Goal: Information Seeking & Learning: Check status

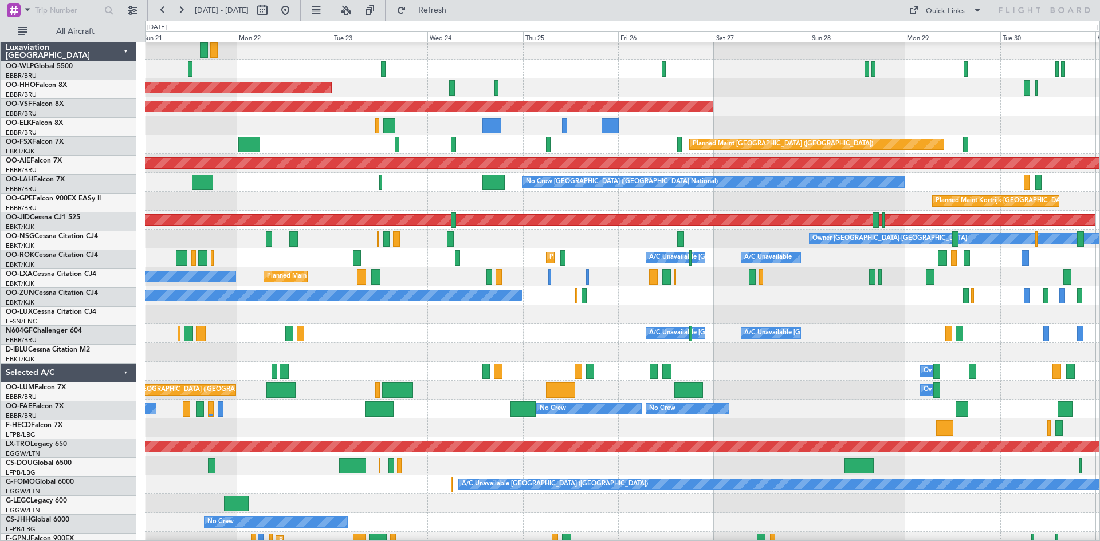
scroll to position [21, 0]
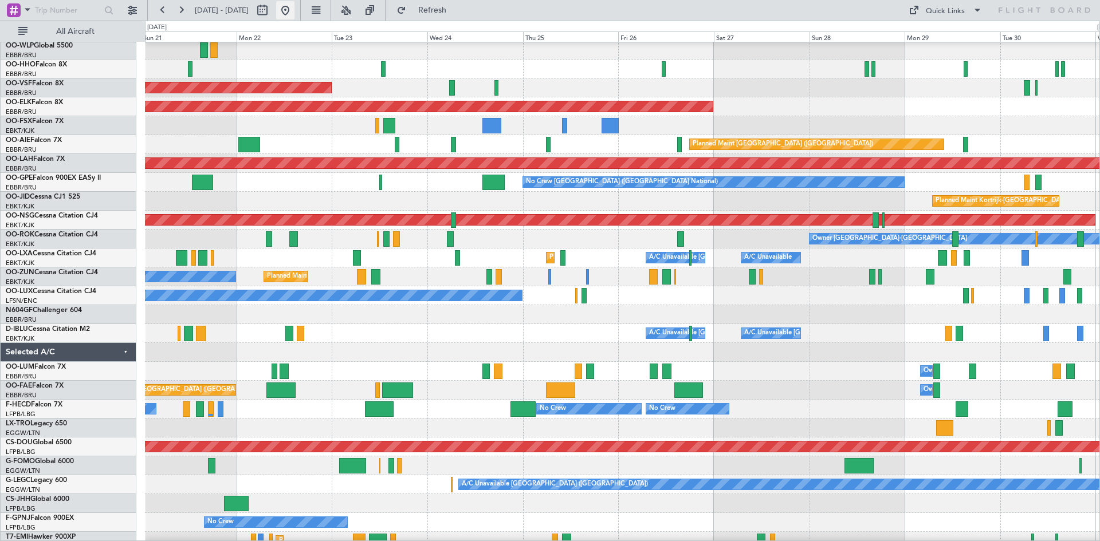
click at [295, 14] on button at bounding box center [285, 10] width 18 height 18
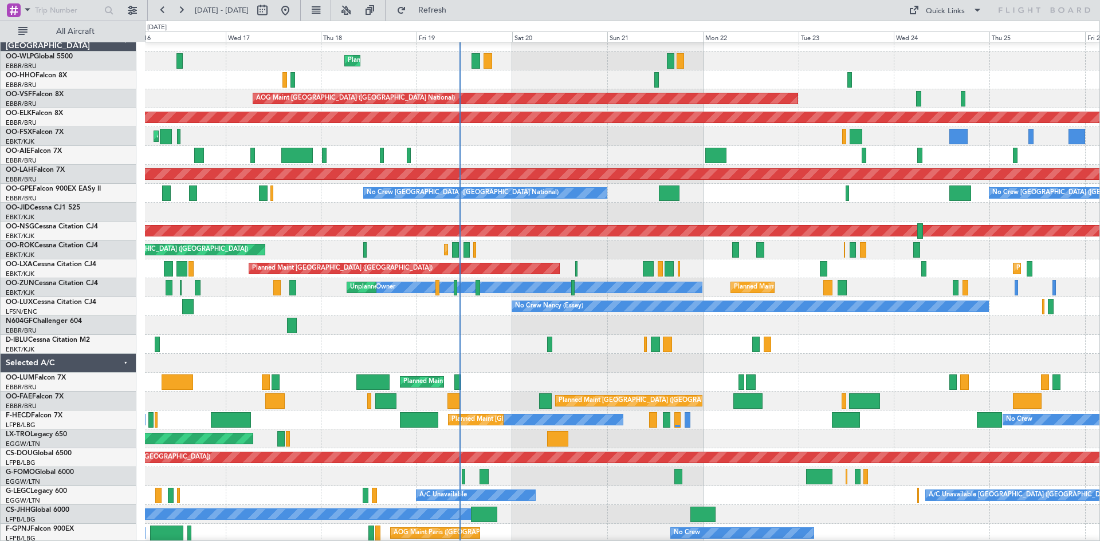
scroll to position [11, 0]
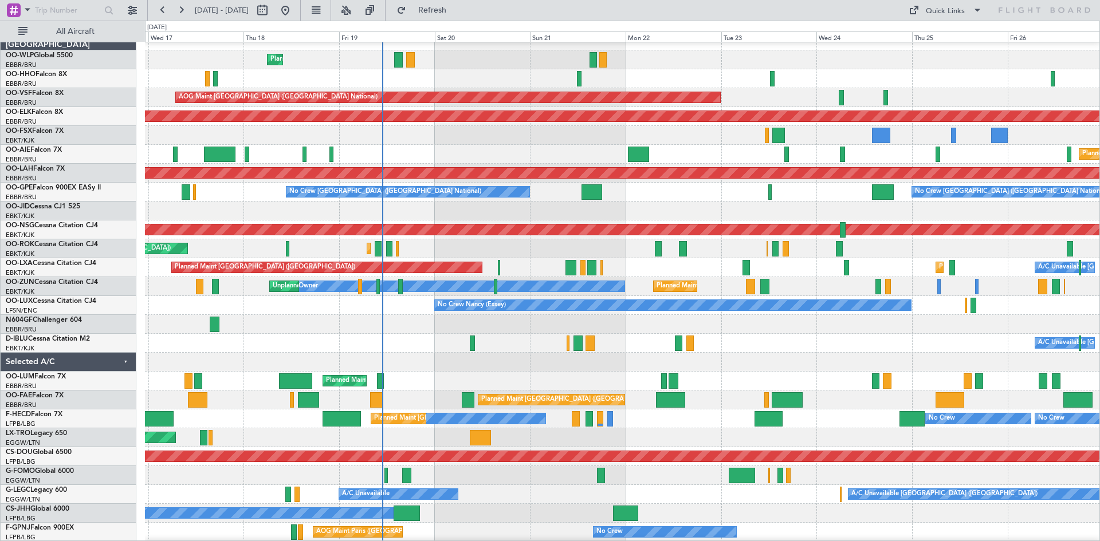
click at [525, 250] on div "Planned Maint Kortrijk-[GEOGRAPHIC_DATA] Planned Maint [GEOGRAPHIC_DATA] ([GEOG…" at bounding box center [622, 249] width 955 height 19
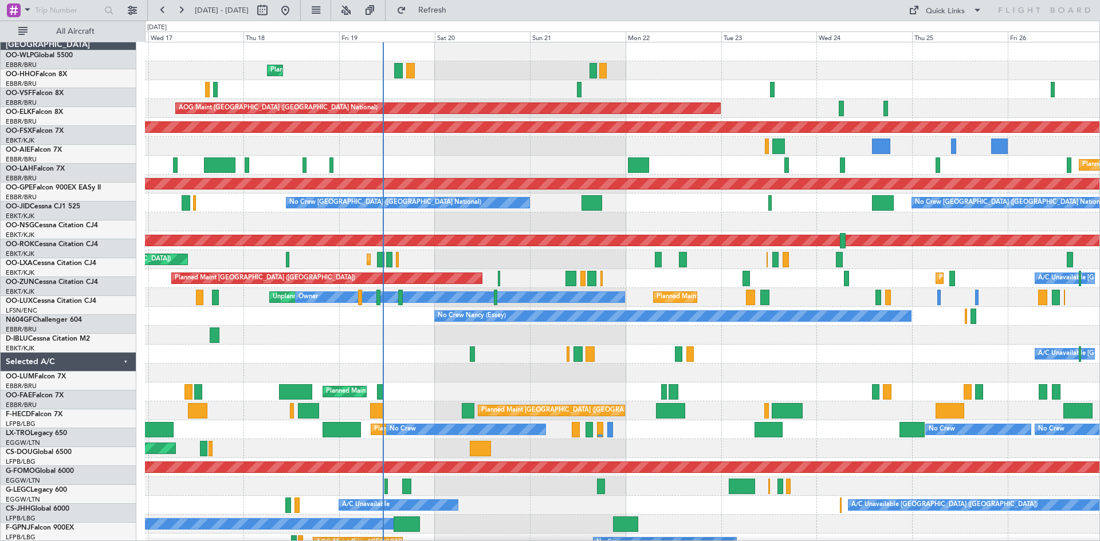
scroll to position [0, 0]
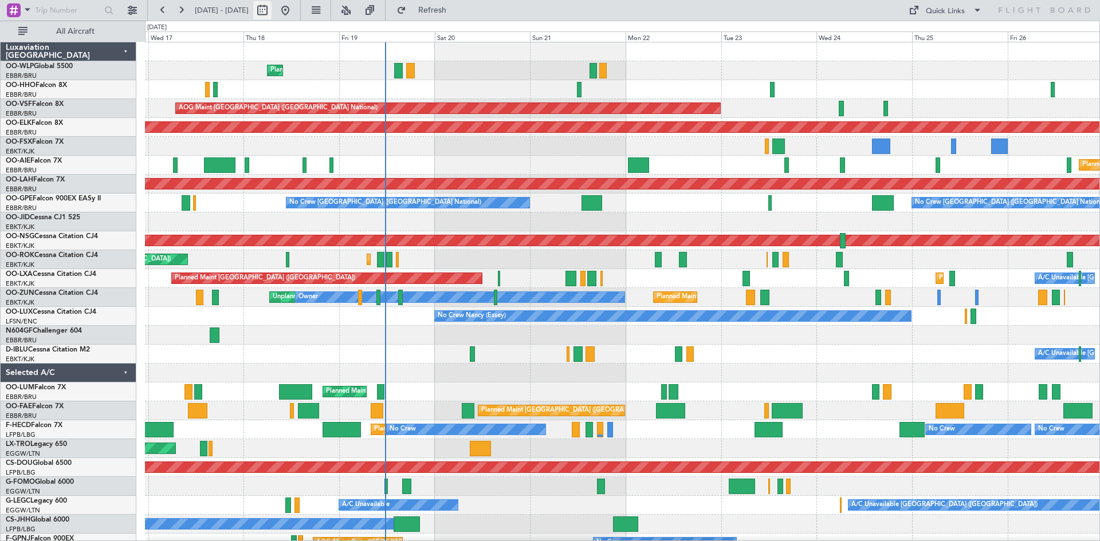
click at [272, 14] on button at bounding box center [262, 10] width 18 height 18
select select "9"
select select "2025"
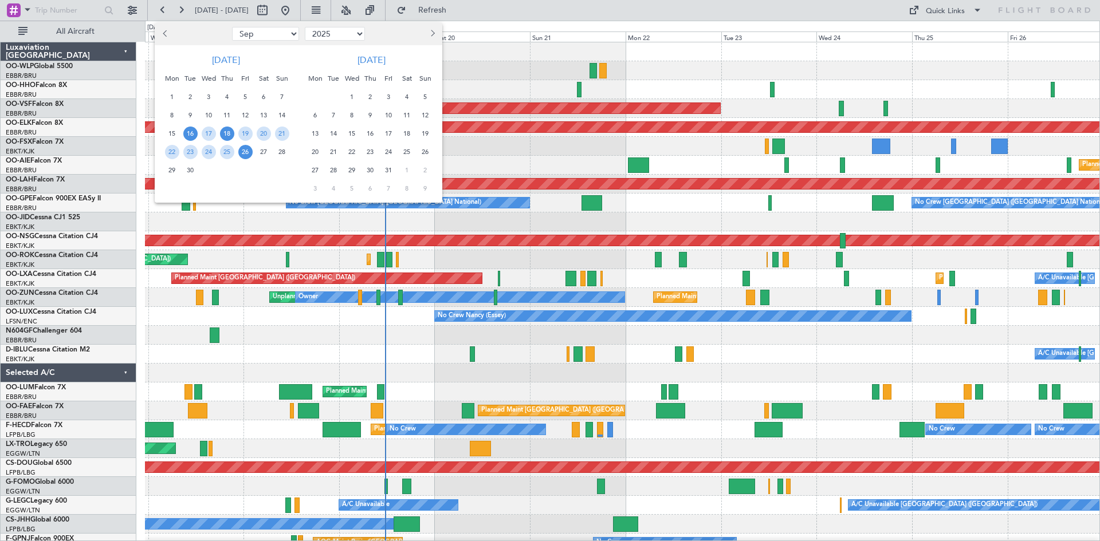
click at [226, 136] on span "18" at bounding box center [227, 134] width 14 height 14
click at [372, 95] on span "2" at bounding box center [370, 97] width 14 height 14
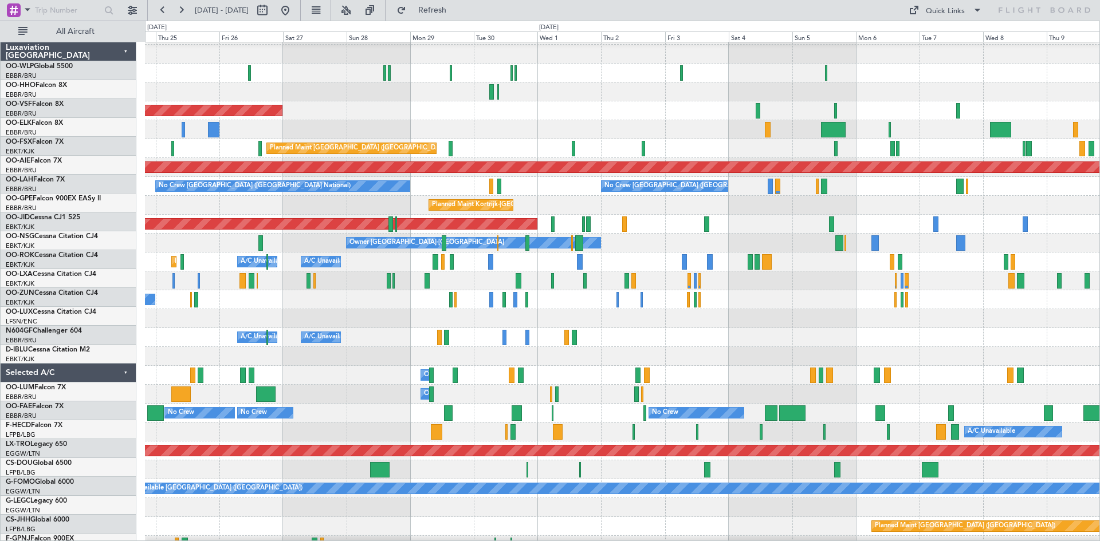
scroll to position [19, 0]
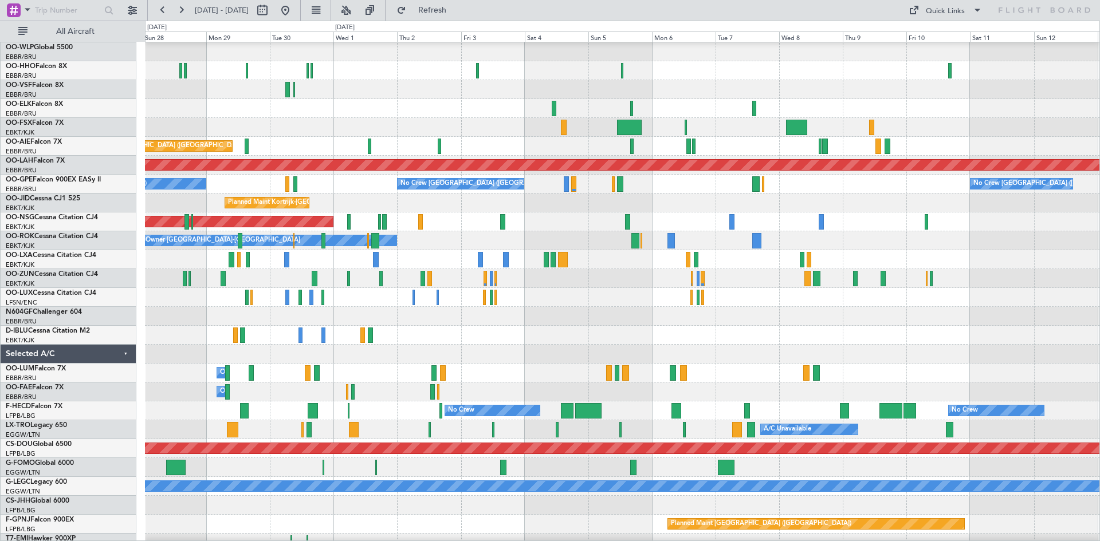
click at [201, 88] on div at bounding box center [622, 89] width 955 height 19
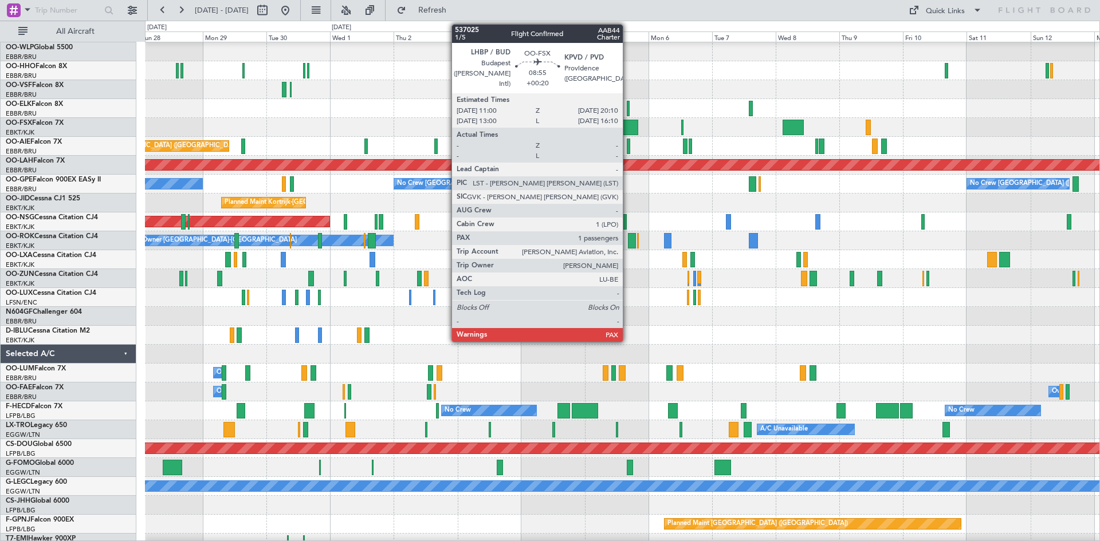
click at [628, 128] on div at bounding box center [626, 127] width 25 height 15
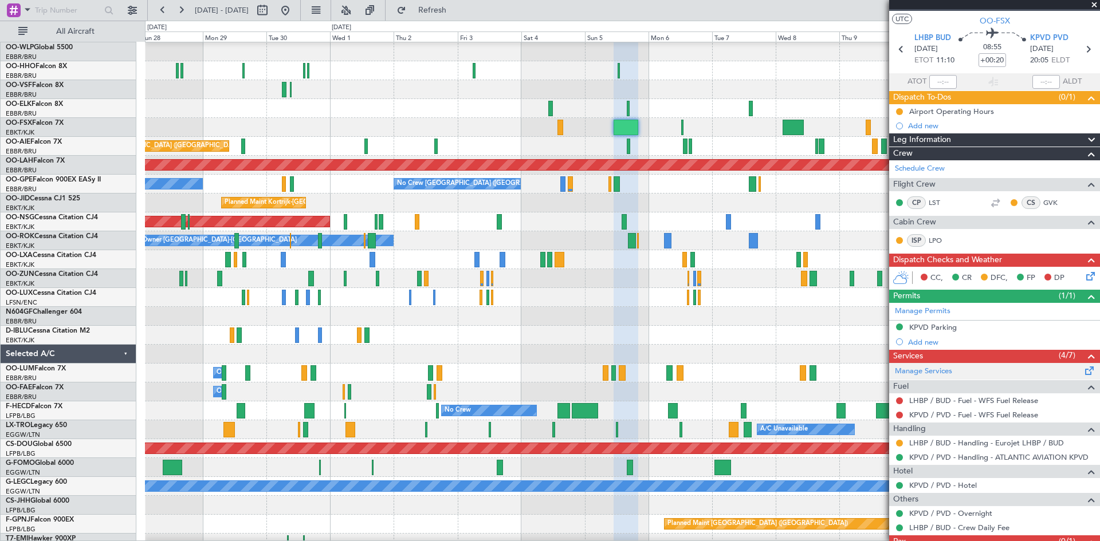
scroll to position [0, 0]
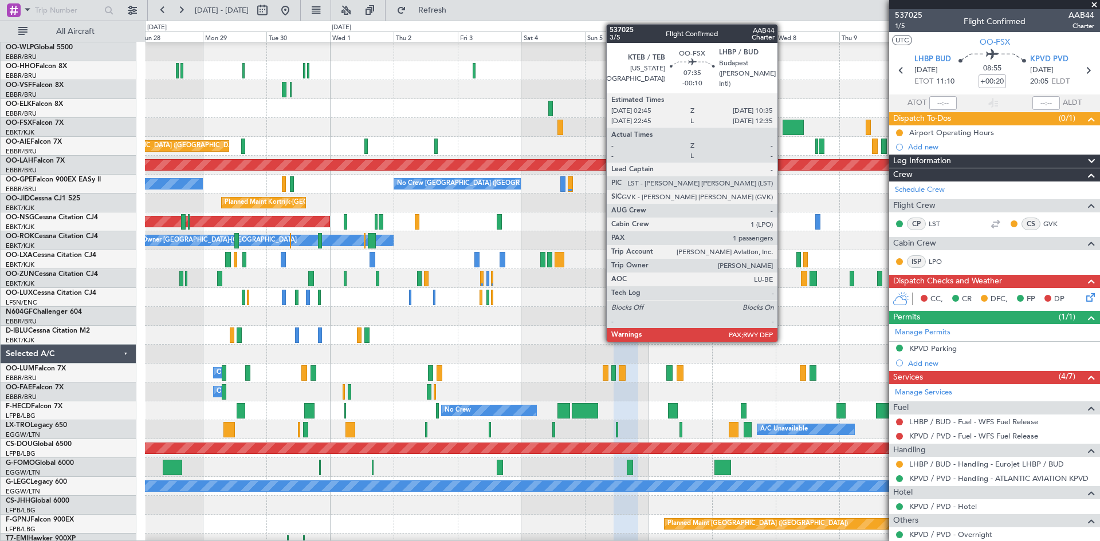
click at [783, 124] on div at bounding box center [793, 127] width 21 height 15
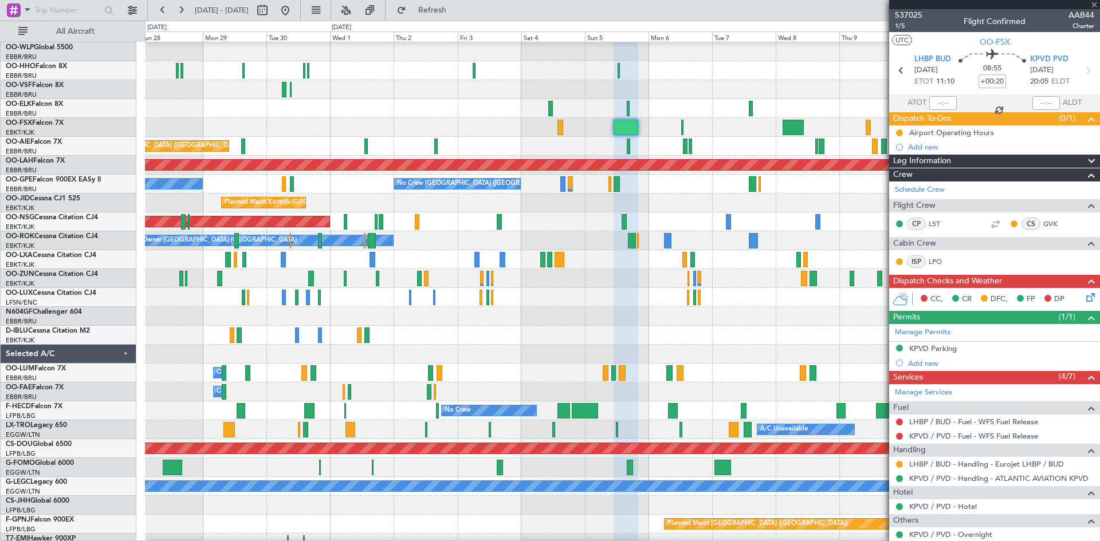
type input "-00:10"
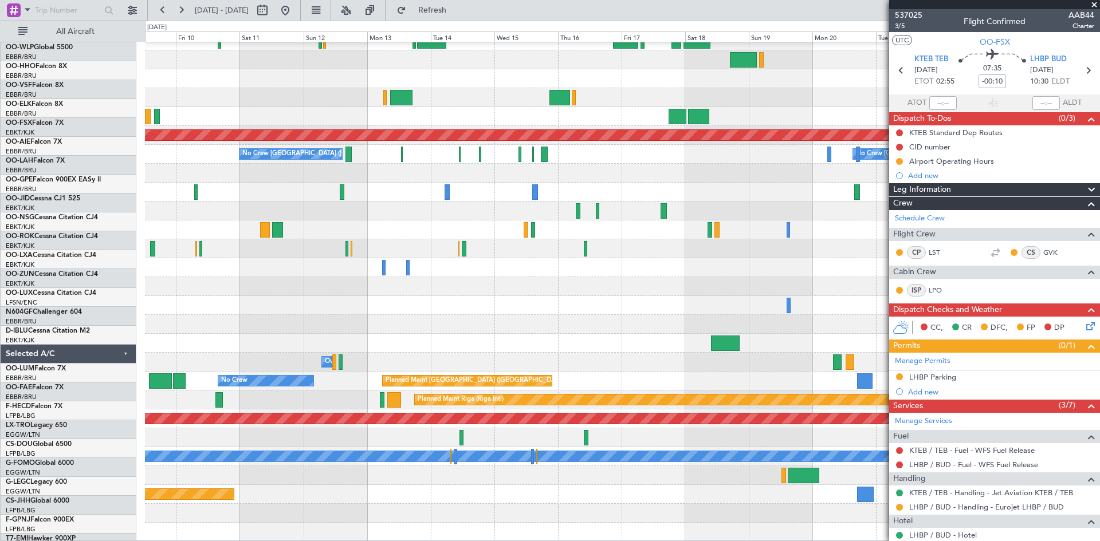
scroll to position [49, 0]
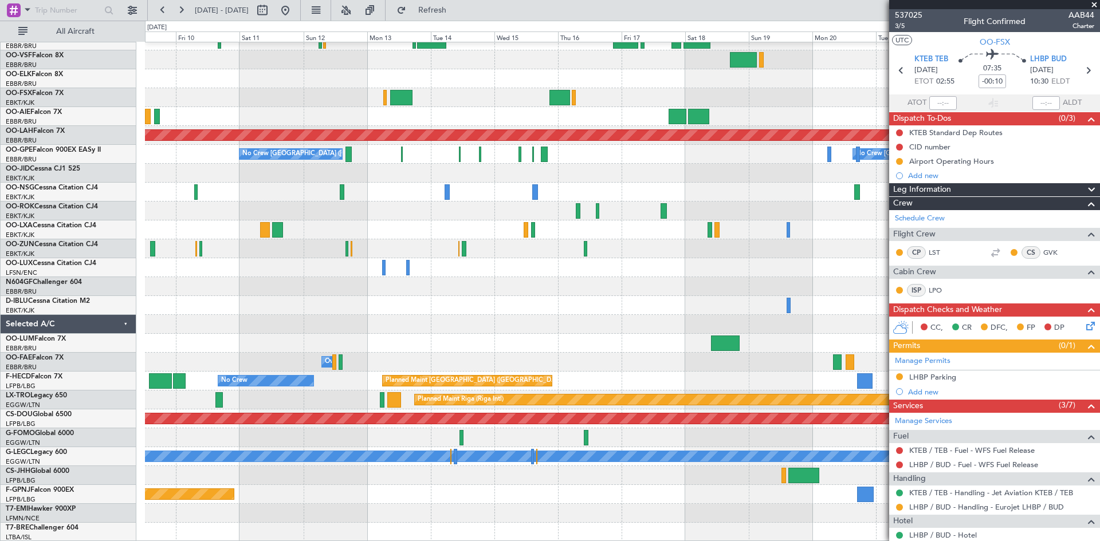
click at [102, 95] on div "Planned Maint [PERSON_NAME]-[GEOGRAPHIC_DATA][PERSON_NAME] ([GEOGRAPHIC_DATA][P…" at bounding box center [550, 281] width 1100 height 521
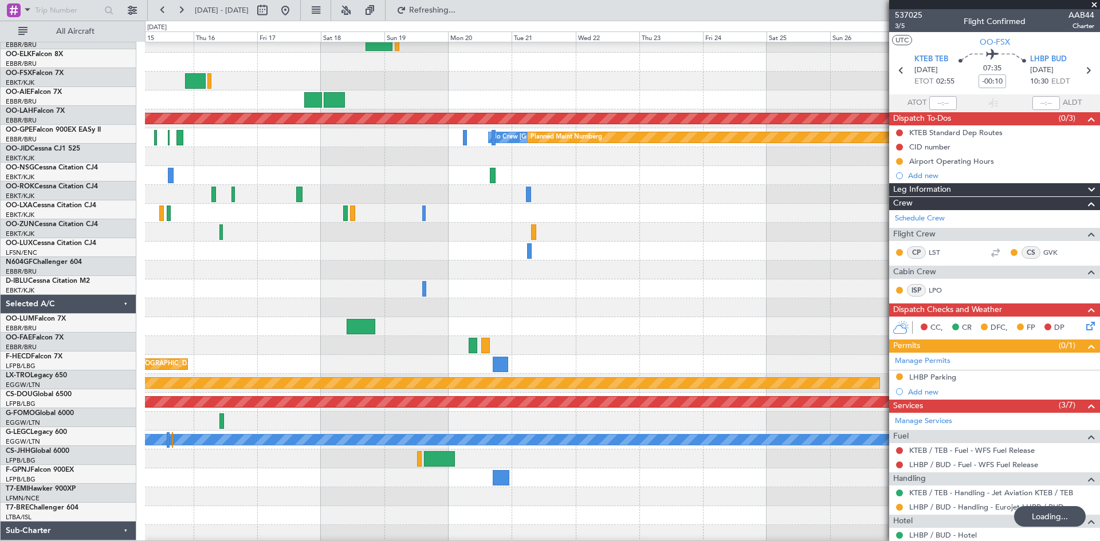
click at [104, 74] on div "Planned Maint [PERSON_NAME]-[GEOGRAPHIC_DATA][PERSON_NAME] ([GEOGRAPHIC_DATA][P…" at bounding box center [550, 281] width 1100 height 521
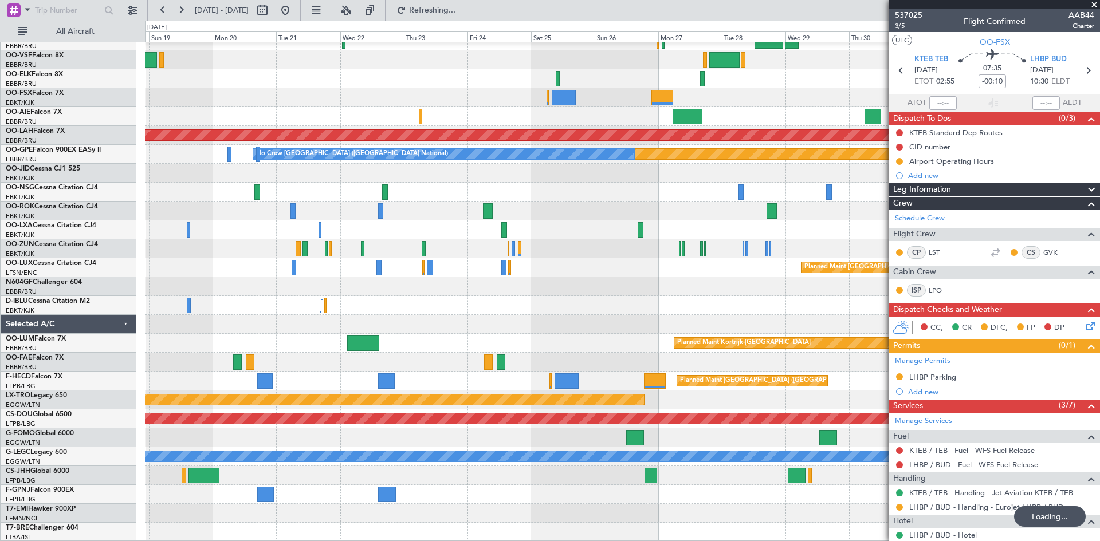
scroll to position [6, 0]
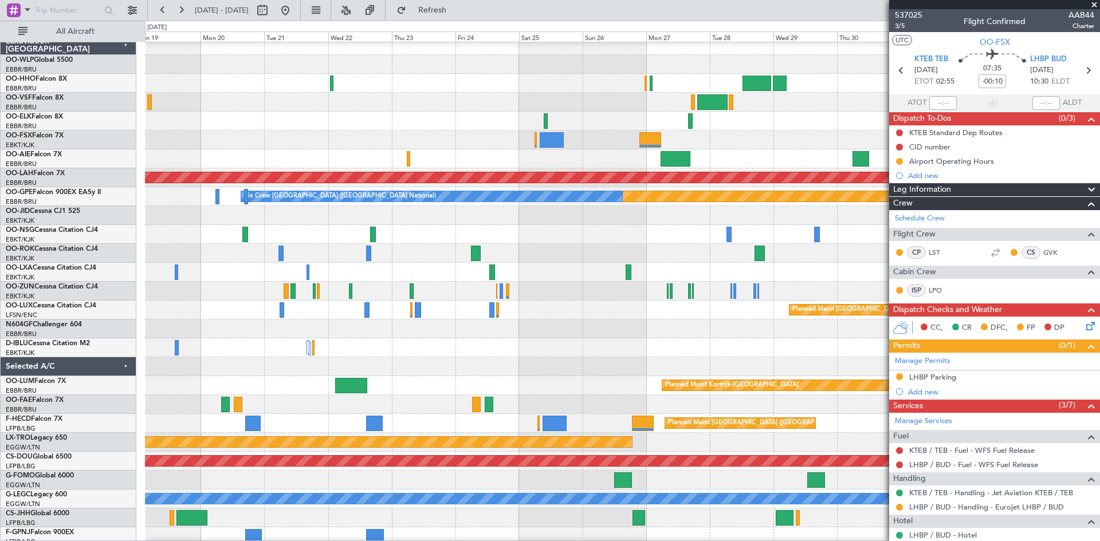
click at [579, 126] on div at bounding box center [622, 121] width 955 height 19
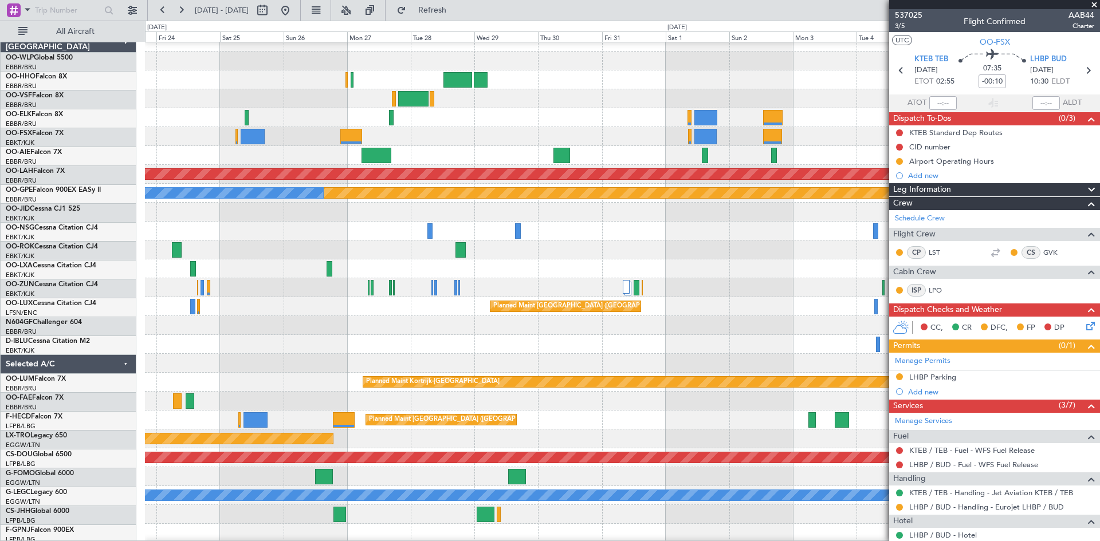
scroll to position [10, 0]
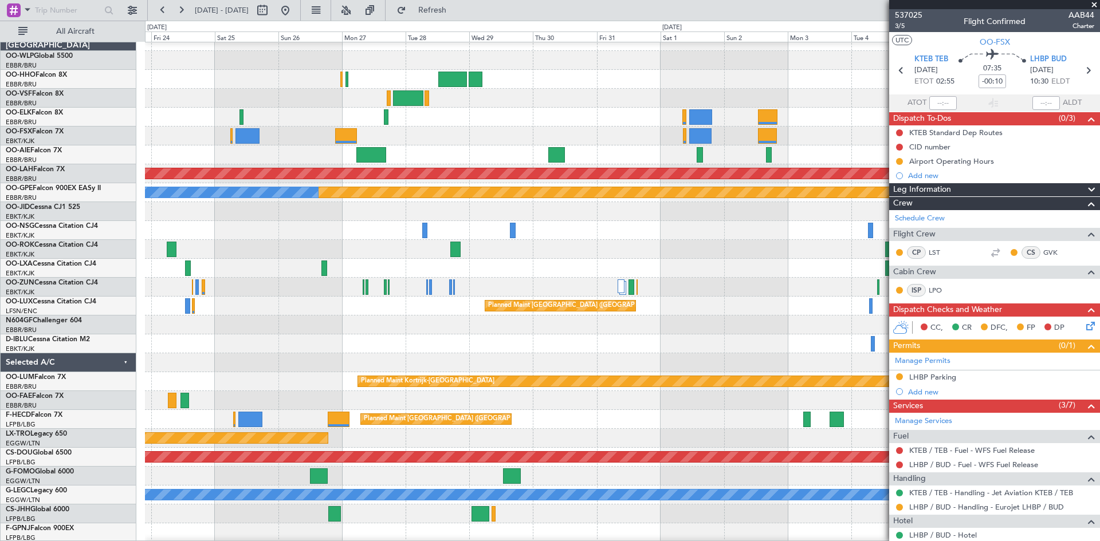
click at [429, 137] on div at bounding box center [622, 136] width 955 height 19
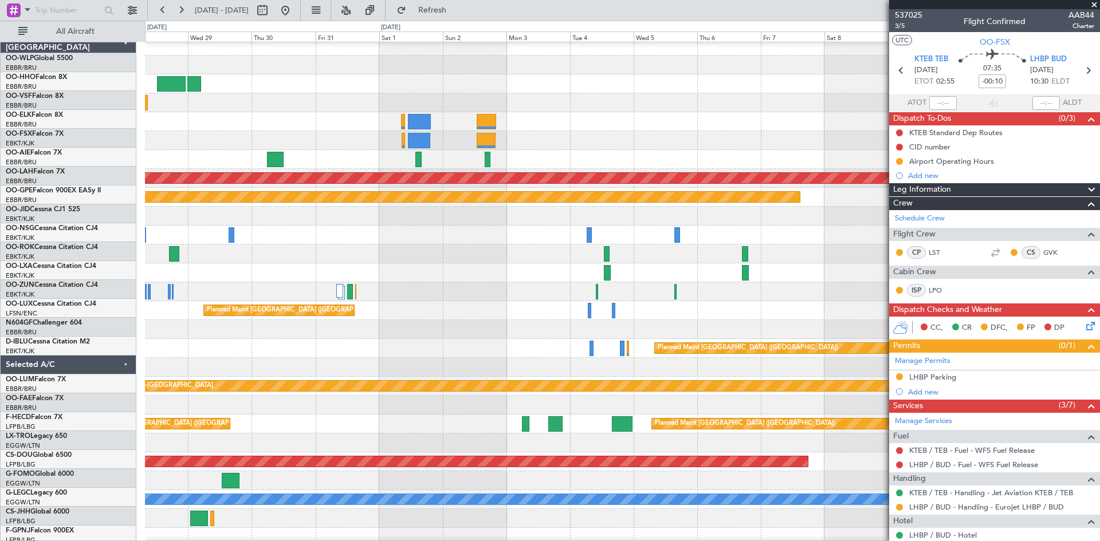
scroll to position [5, 0]
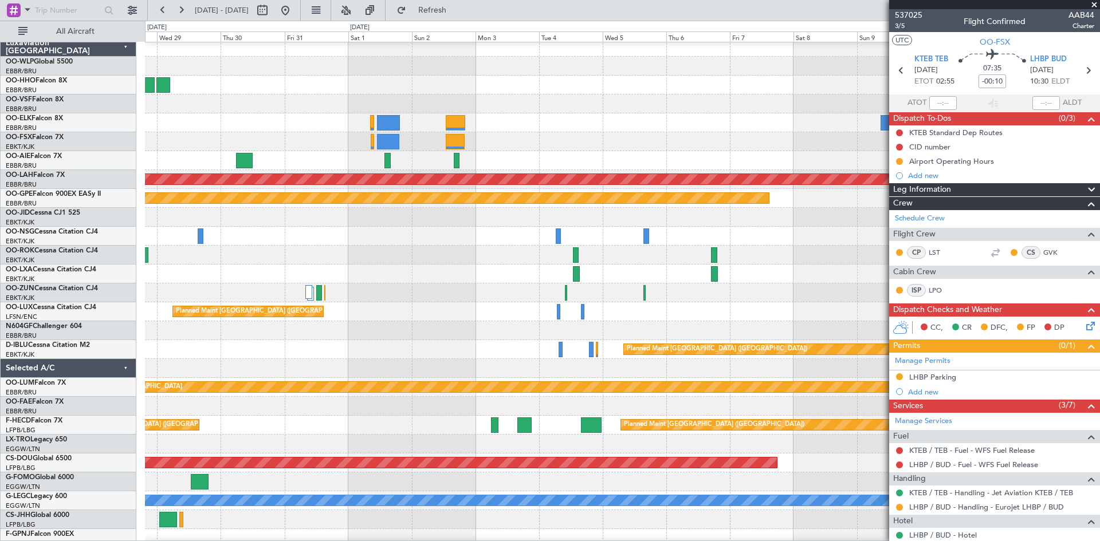
click at [519, 145] on div at bounding box center [622, 141] width 955 height 19
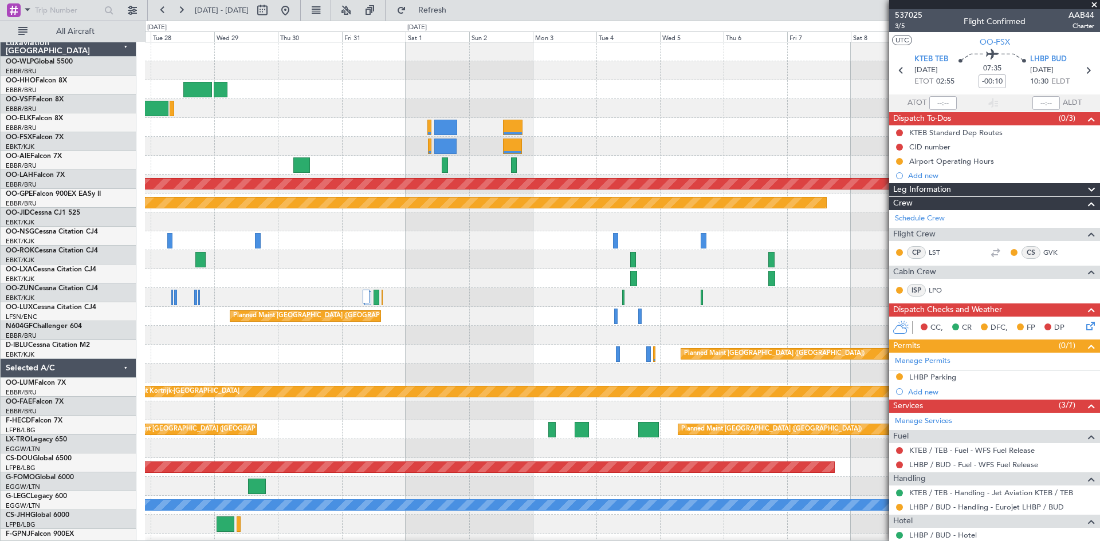
scroll to position [0, 0]
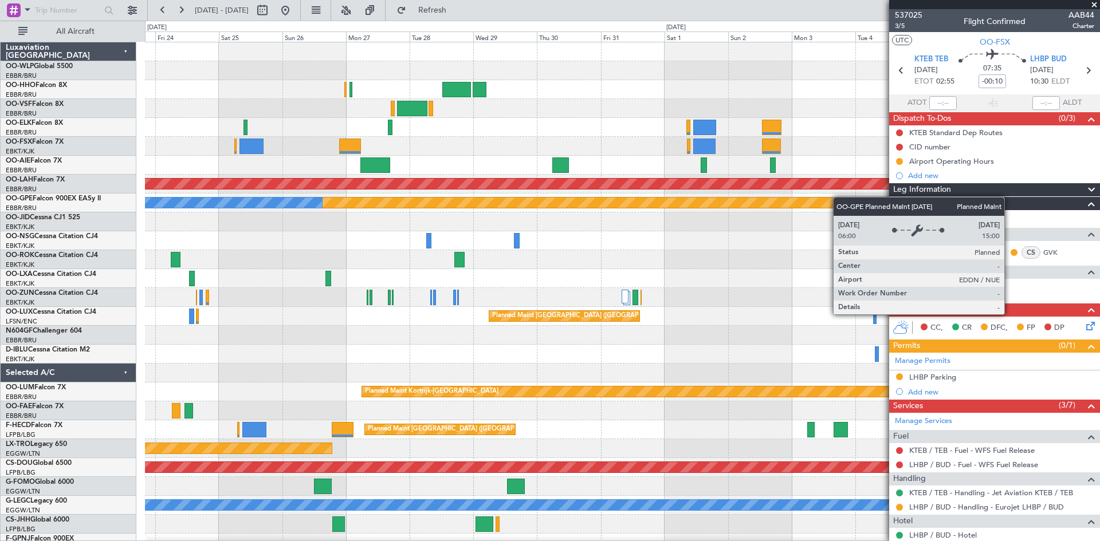
click at [847, 199] on div "Planned Maint [PERSON_NAME]-[GEOGRAPHIC_DATA][PERSON_NAME] ([GEOGRAPHIC_DATA][P…" at bounding box center [622, 335] width 955 height 586
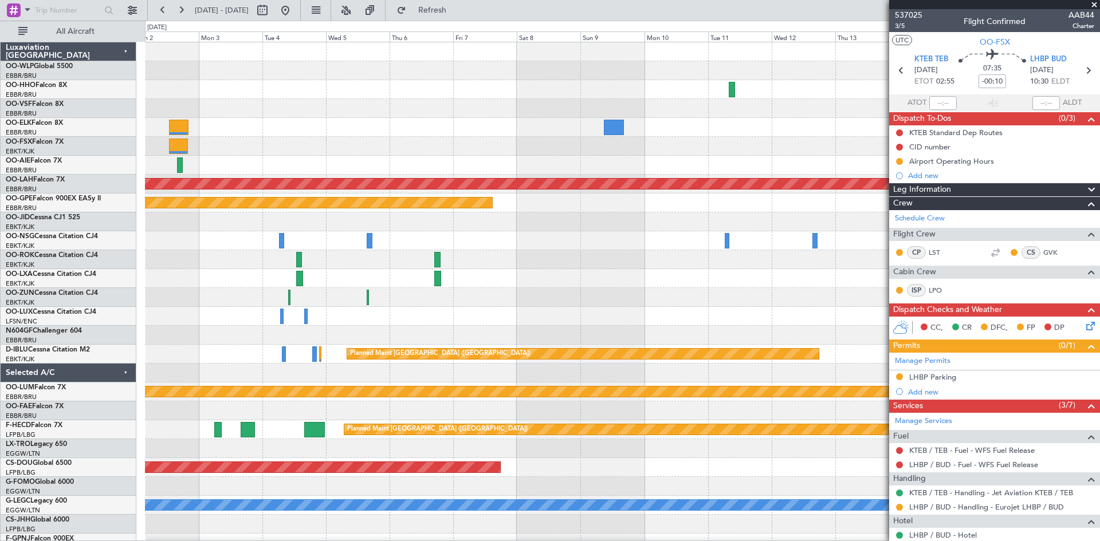
click at [227, 156] on div "Planned Maint [PERSON_NAME]-[GEOGRAPHIC_DATA][PERSON_NAME] ([GEOGRAPHIC_DATA][P…" at bounding box center [622, 335] width 955 height 586
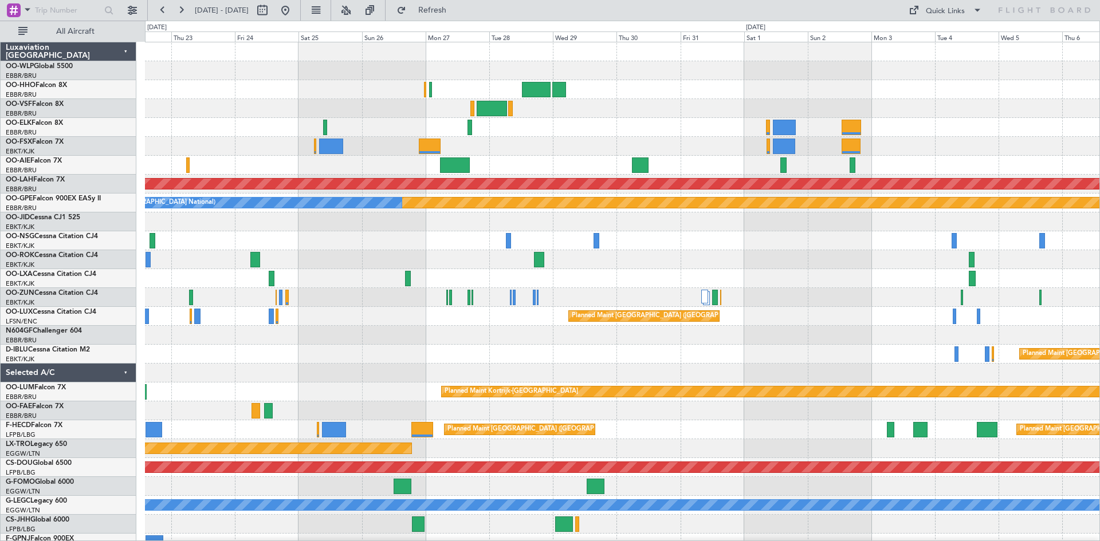
click at [1100, 303] on html "[DATE] - [DATE] Refresh Quick Links All Aircraft Planned [GEOGRAPHIC_DATA][PERS…" at bounding box center [550, 270] width 1100 height 541
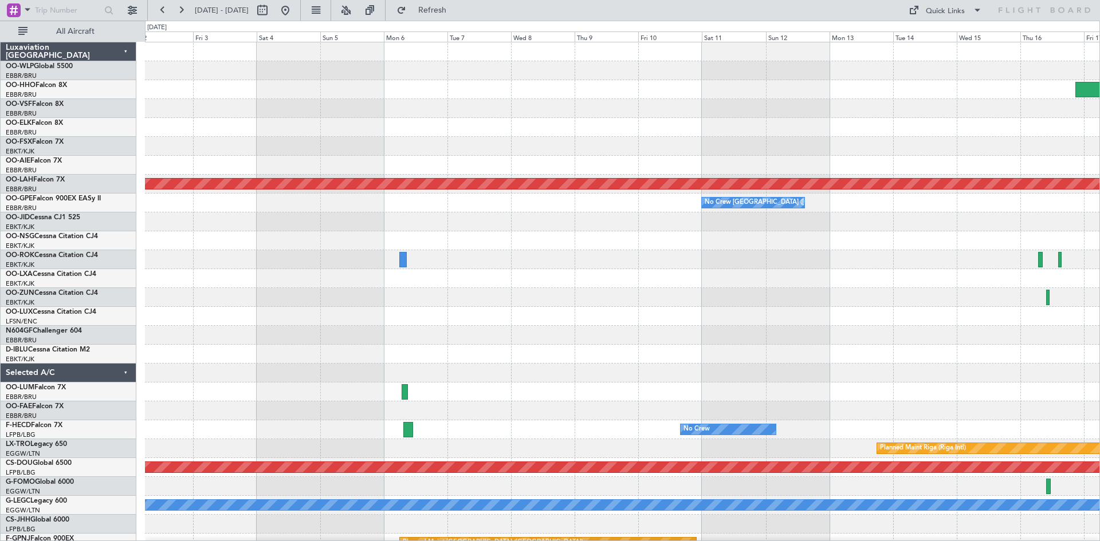
click at [1014, 211] on div "Planned Maint [PERSON_NAME]-[GEOGRAPHIC_DATA][PERSON_NAME] ([GEOGRAPHIC_DATA][P…" at bounding box center [622, 335] width 955 height 586
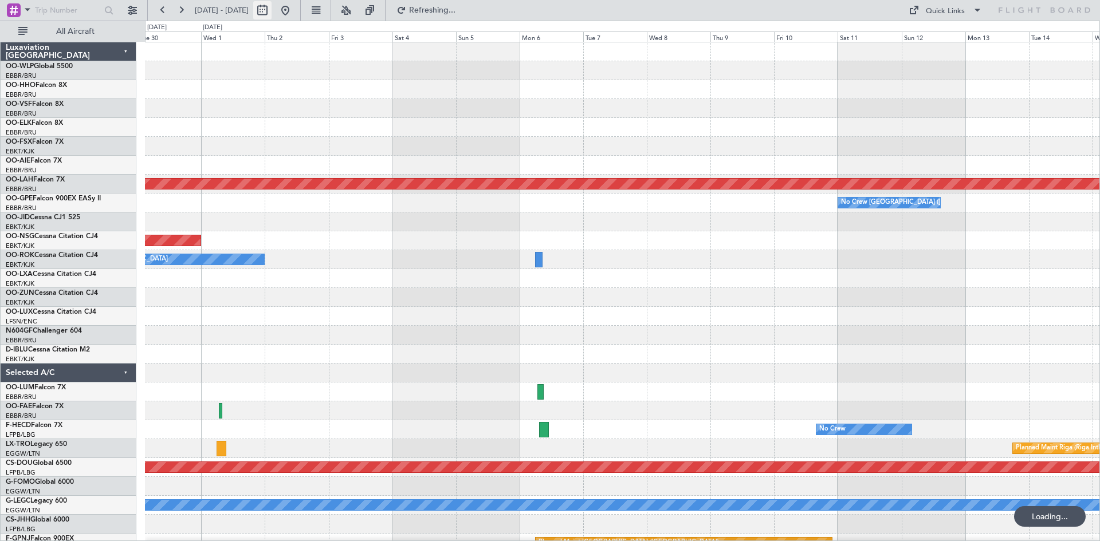
click at [272, 9] on button at bounding box center [262, 10] width 18 height 18
select select "9"
select select "2025"
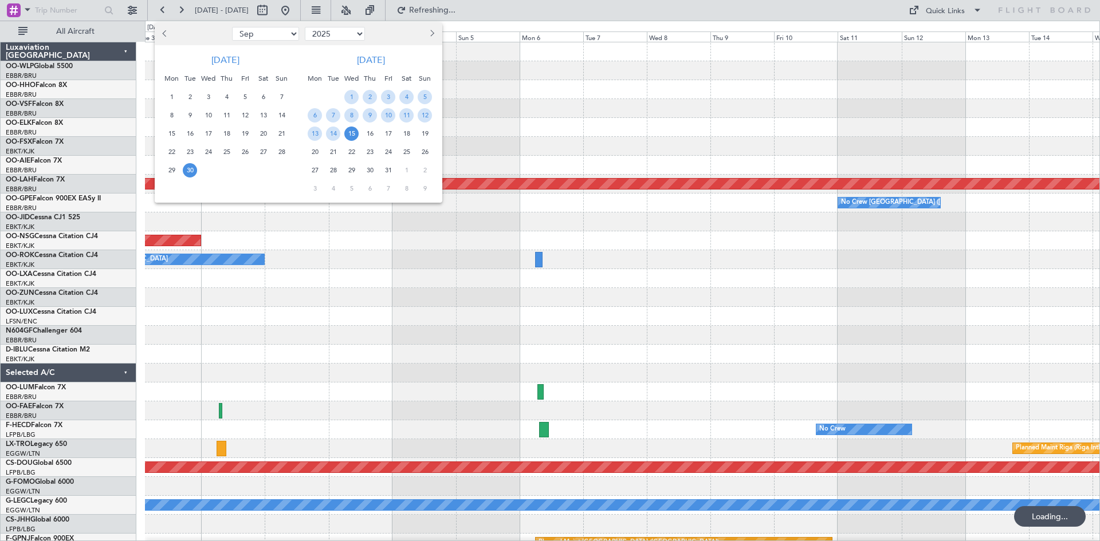
click at [319, 13] on div at bounding box center [550, 270] width 1100 height 541
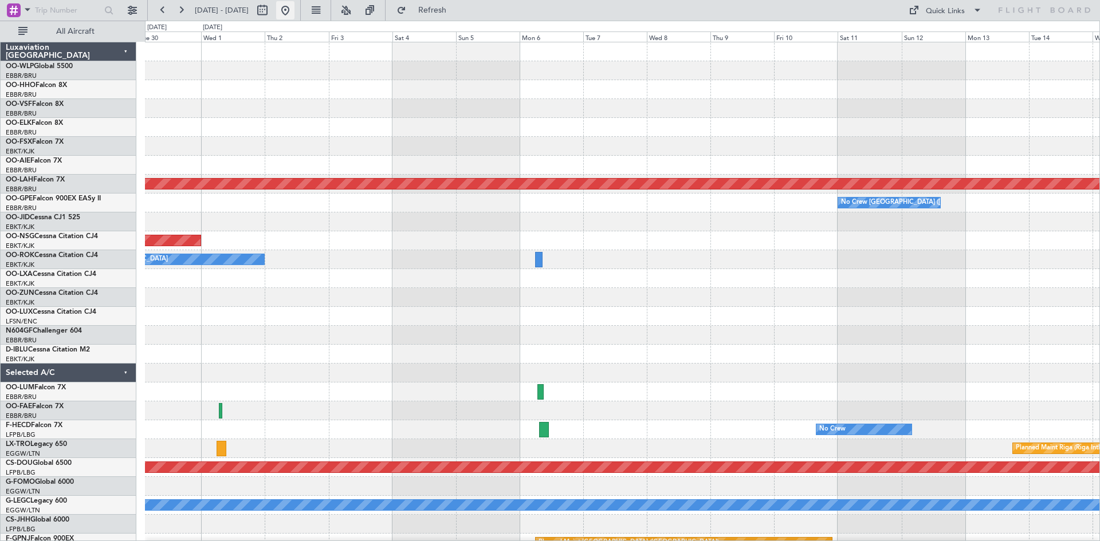
click at [295, 13] on button at bounding box center [285, 10] width 18 height 18
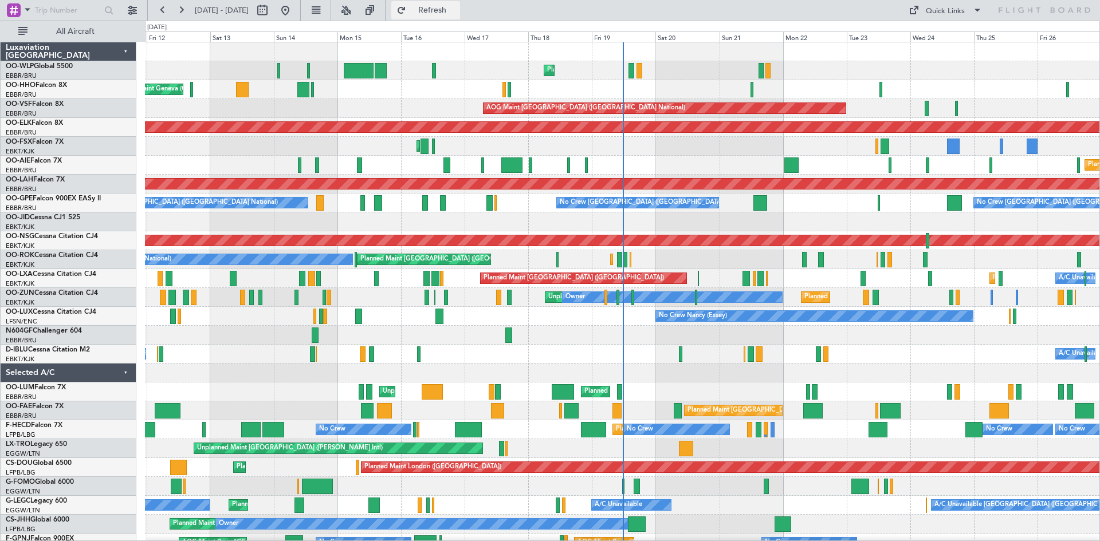
click at [460, 10] on button "Refresh" at bounding box center [425, 10] width 69 height 18
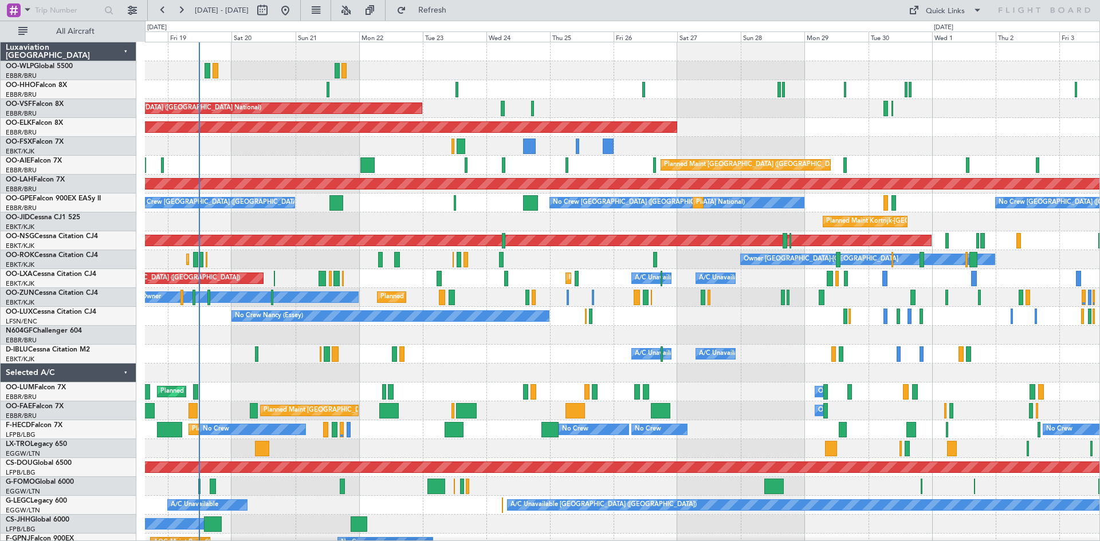
click at [142, 268] on div "Planned Maint Liege AOG Maint [GEOGRAPHIC_DATA] ([GEOGRAPHIC_DATA]) Planned Mai…" at bounding box center [550, 281] width 1100 height 521
